Goal: Information Seeking & Learning: Find specific fact

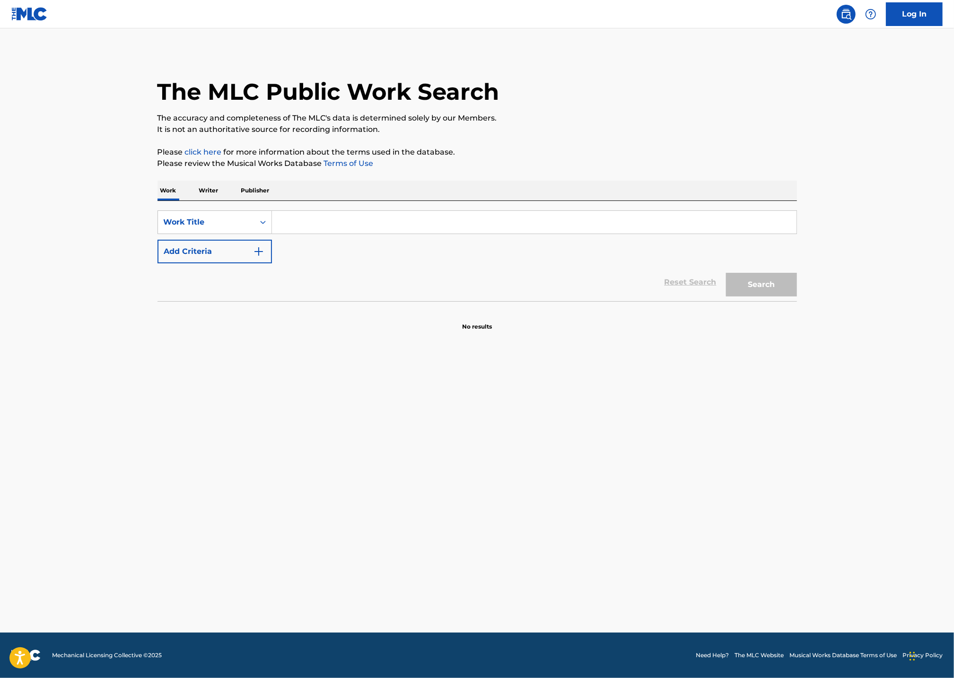
click at [303, 216] on input "Search Form" at bounding box center [534, 222] width 525 height 23
type input "DJ EASE MIND"
click at [205, 308] on section "No results" at bounding box center [476, 318] width 639 height 25
click at [245, 256] on button "Add Criteria" at bounding box center [214, 252] width 114 height 24
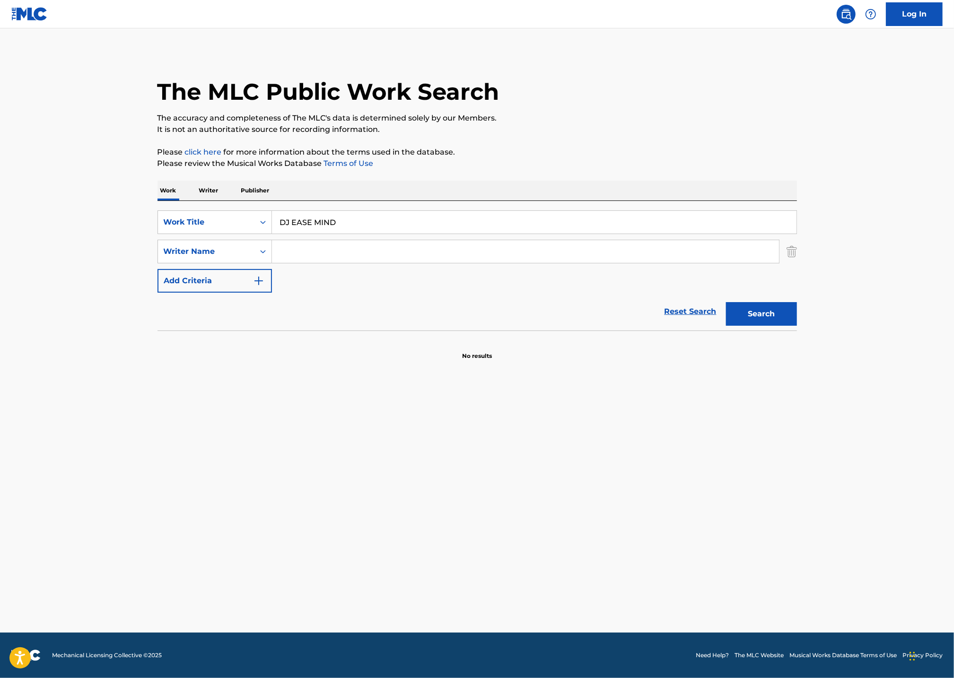
click at [335, 254] on input "Search Form" at bounding box center [525, 251] width 507 height 23
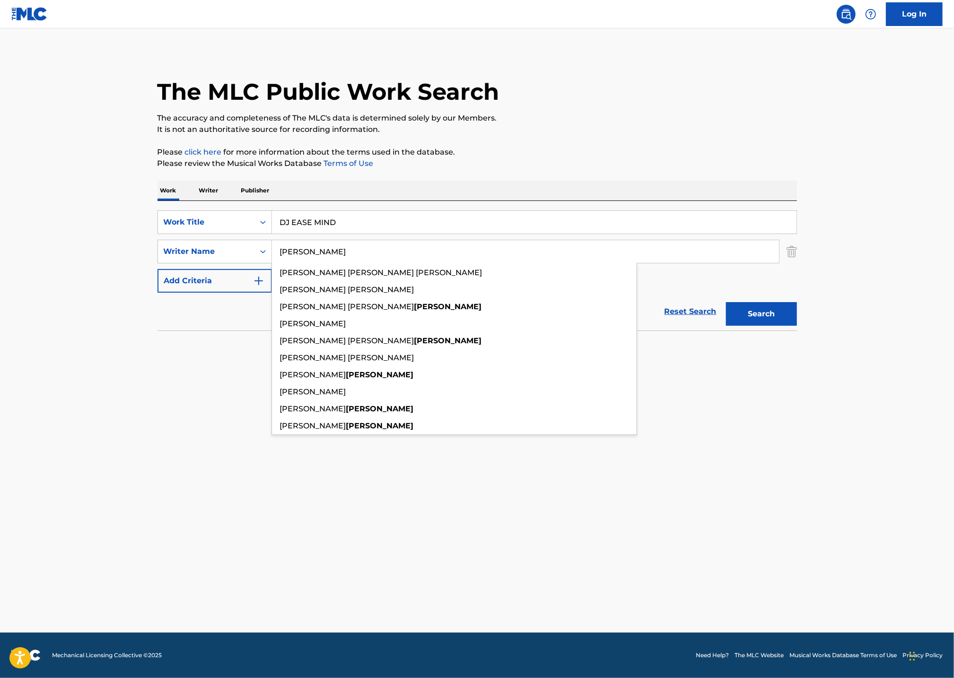
type input "[PERSON_NAME]"
click at [726, 302] on button "Search" at bounding box center [761, 314] width 71 height 24
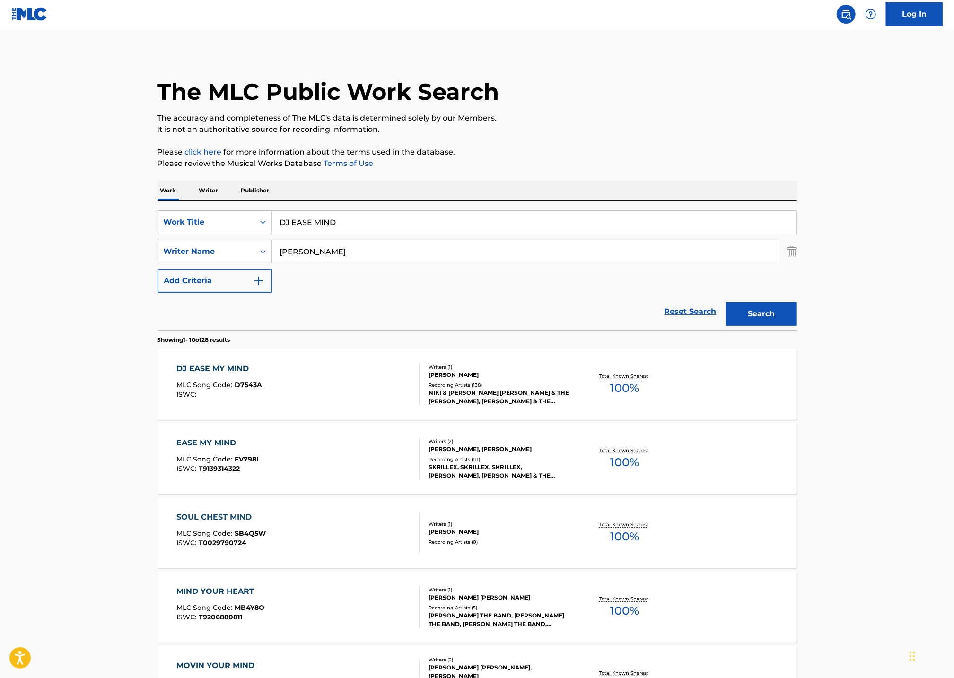
click at [225, 363] on div "DJ EASE MY MIND" at bounding box center [219, 368] width 86 height 11
